Goal: Task Accomplishment & Management: Manage account settings

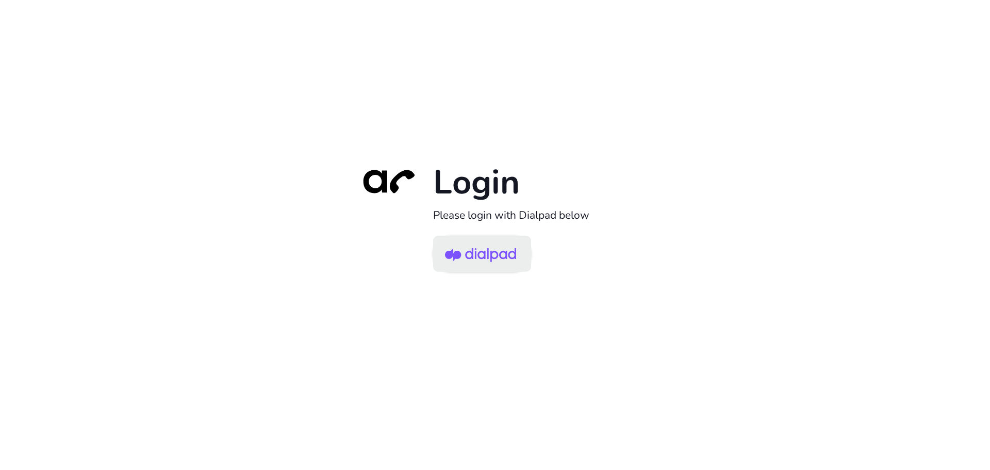
click at [469, 258] on img at bounding box center [480, 255] width 71 height 34
click at [472, 250] on img at bounding box center [480, 255] width 71 height 34
click at [474, 256] on img at bounding box center [480, 255] width 71 height 34
